Goal: Information Seeking & Learning: Check status

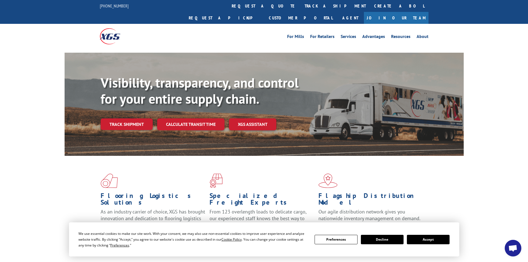
click at [429, 237] on button "Accept" at bounding box center [428, 239] width 43 height 9
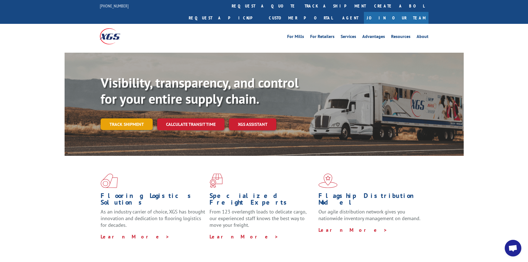
click at [136, 118] on link "Track shipment" at bounding box center [127, 124] width 52 height 12
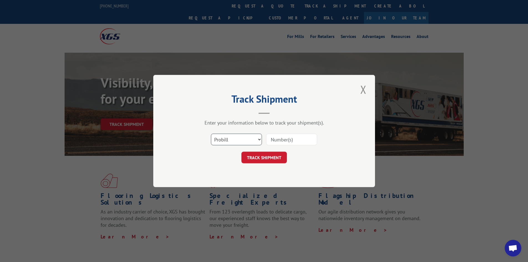
click at [255, 140] on select "Select category... Probill BOL PO" at bounding box center [236, 140] width 51 height 12
click at [211, 134] on select "Select category... Probill BOL PO" at bounding box center [236, 140] width 51 height 12
click at [276, 140] on input at bounding box center [291, 140] width 51 height 12
paste input "17308295"
type input "17308295"
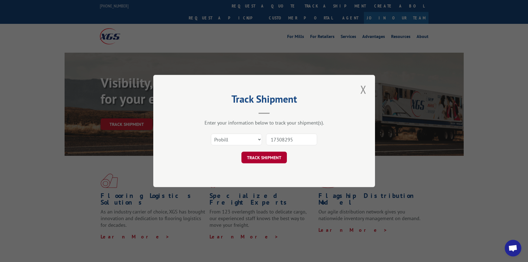
click at [274, 158] on button "TRACK SHIPMENT" at bounding box center [263, 158] width 45 height 12
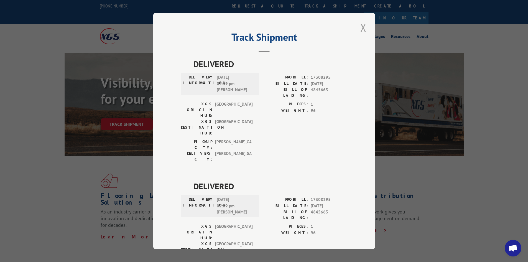
click at [359, 30] on button "Close modal" at bounding box center [363, 27] width 9 height 15
